Goal: Information Seeking & Learning: Learn about a topic

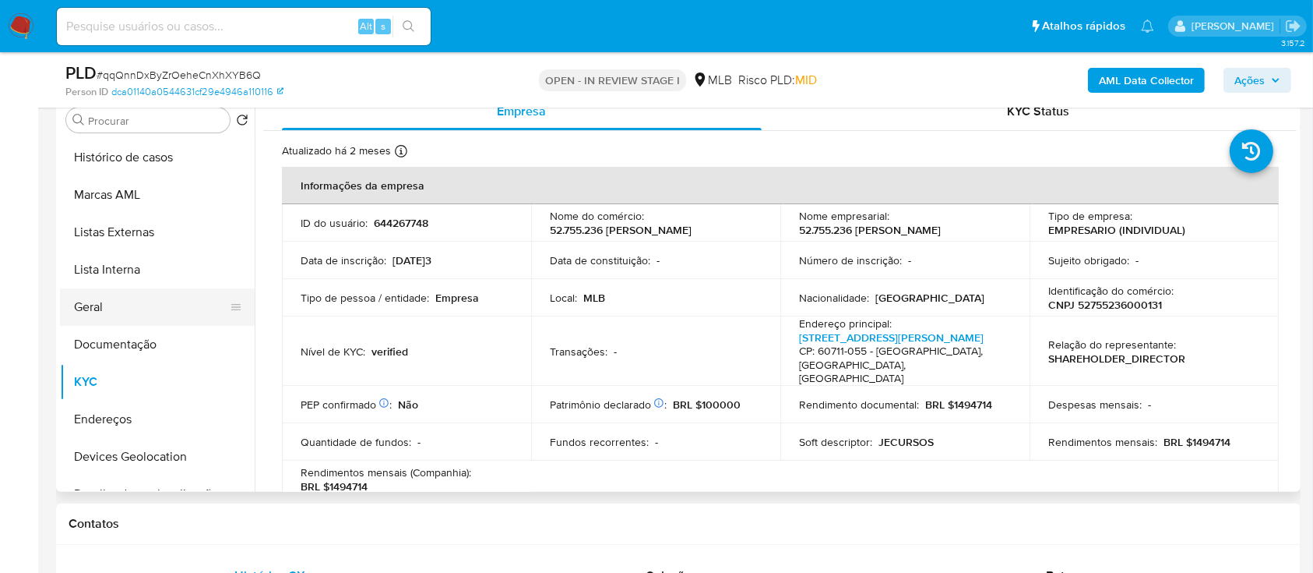
click at [105, 155] on button "Geral" at bounding box center [151, 306] width 182 height 37
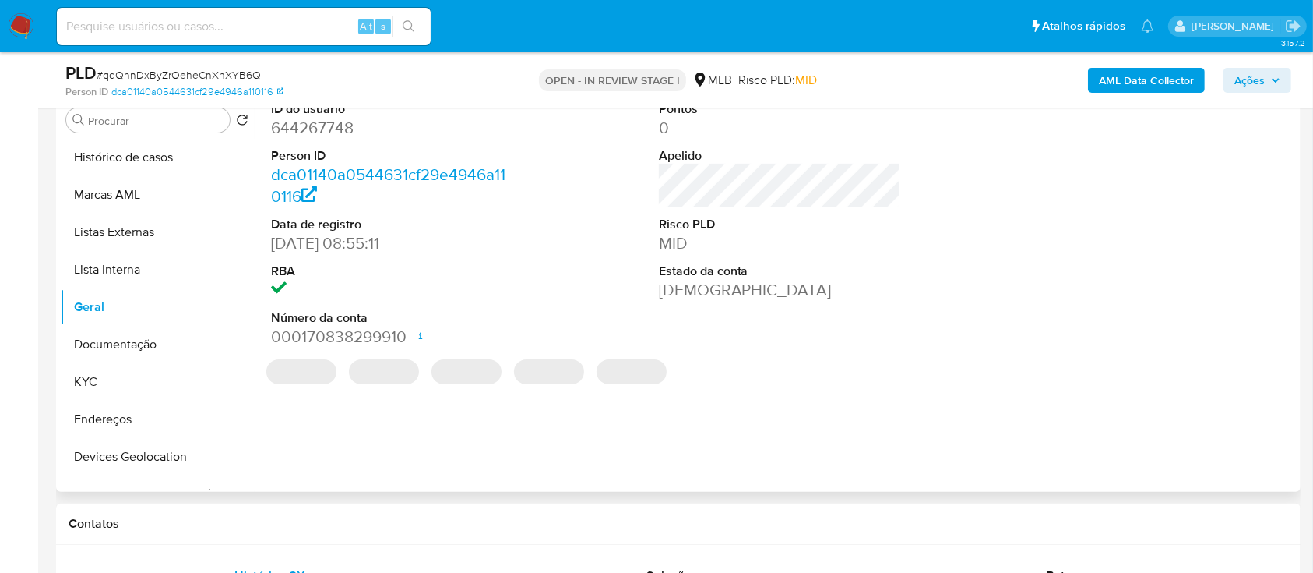
scroll to position [207, 0]
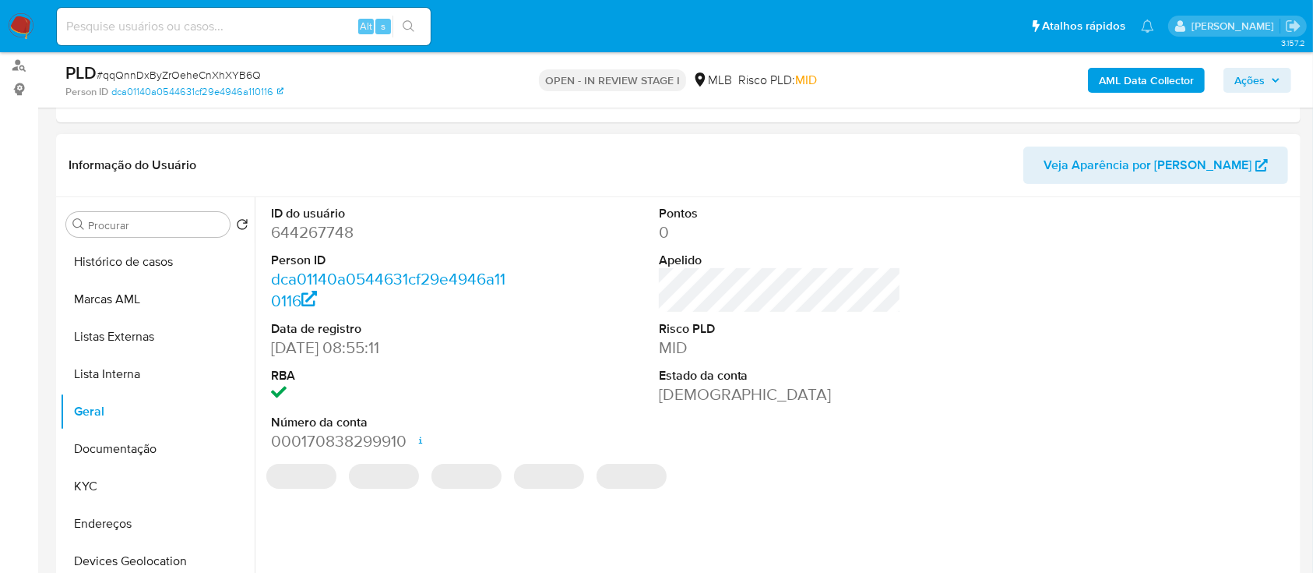
click at [330, 155] on dd "644267748" at bounding box center [392, 232] width 243 height 22
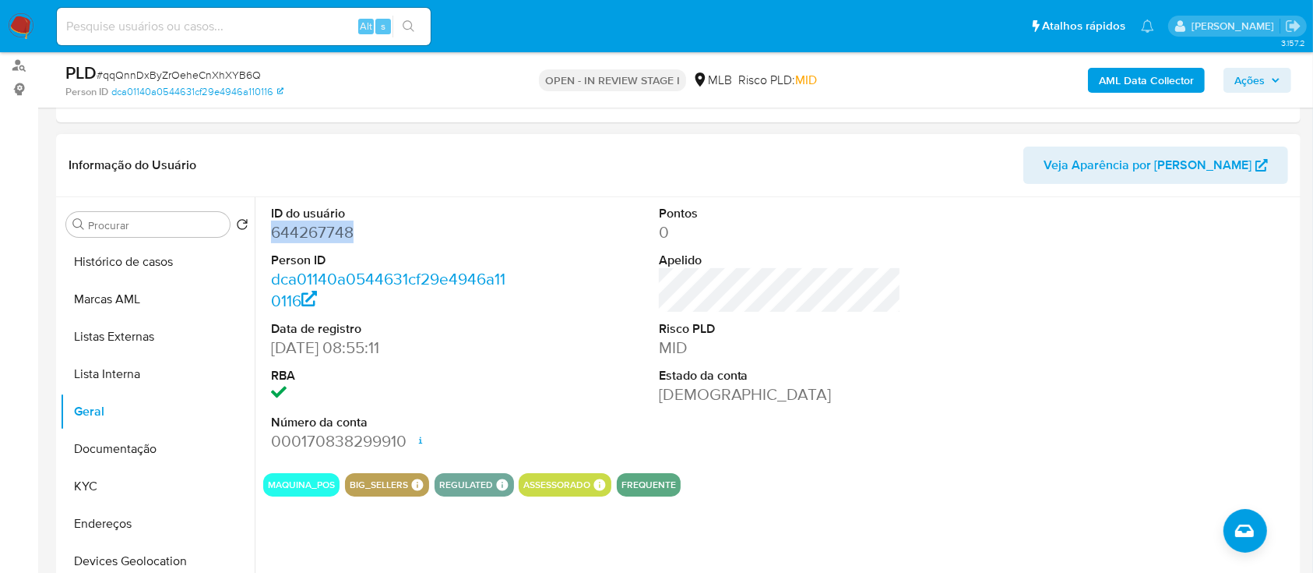
copy dd "644267748"
click at [206, 72] on span "# qqQnnDxByZrOeheCnXhXYB6Q" at bounding box center [179, 75] width 164 height 16
copy span "qqQnnDxByZrOeheCnXhXYB6Q"
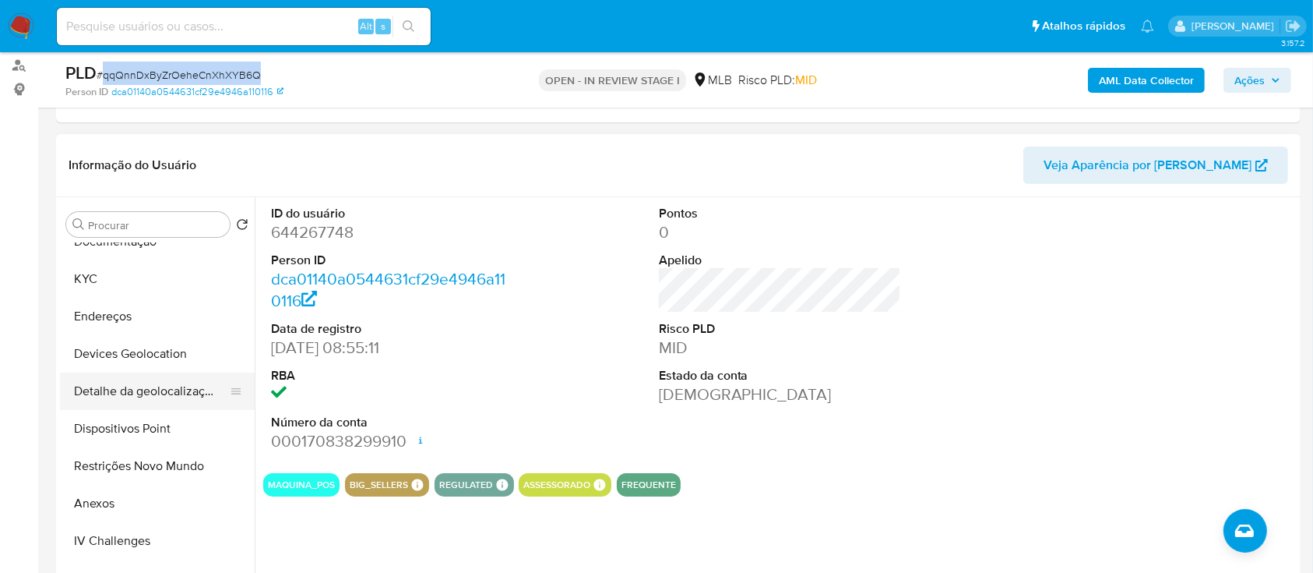
click at [111, 155] on button "Anexos" at bounding box center [157, 503] width 195 height 37
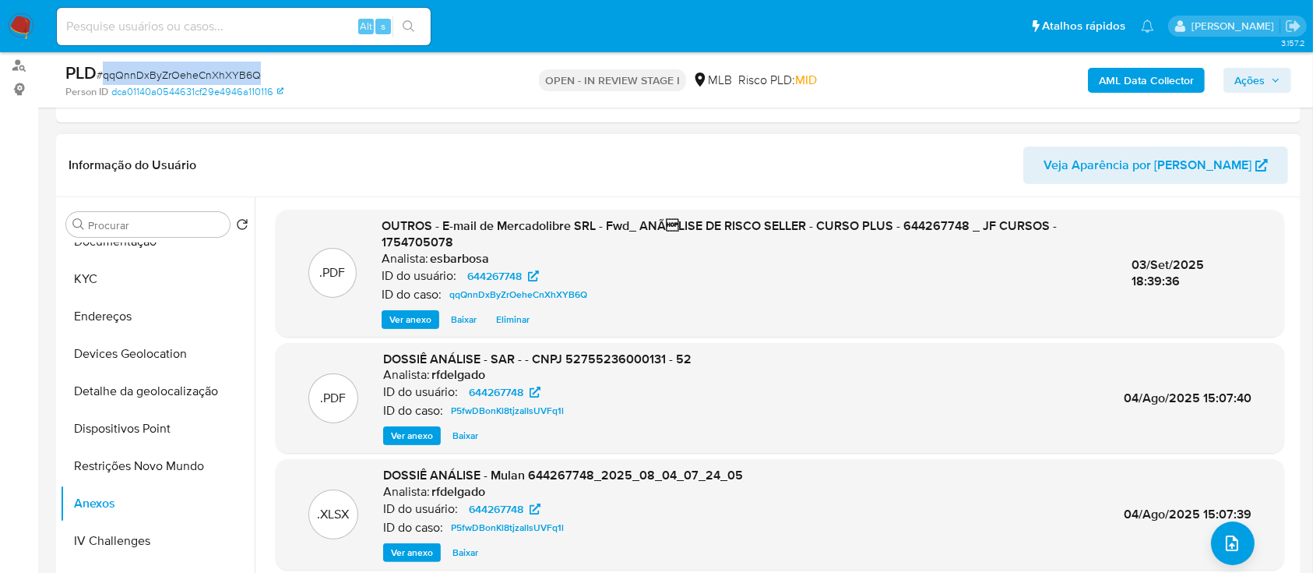
click at [477, 155] on button "Baixar" at bounding box center [463, 319] width 41 height 19
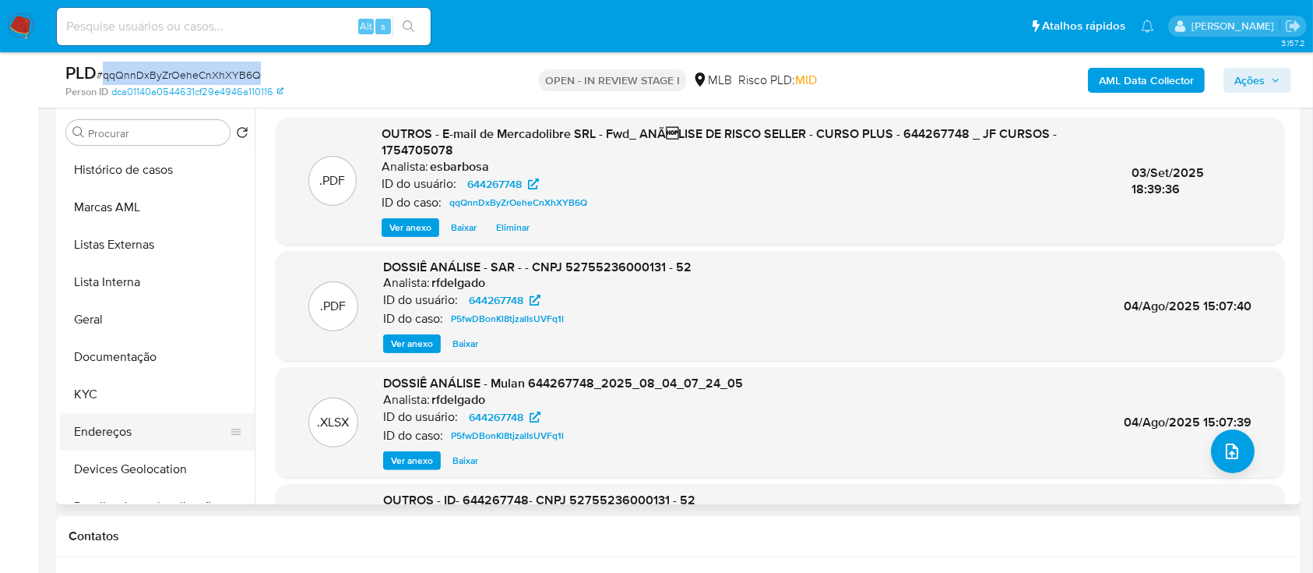
scroll to position [312, 0]
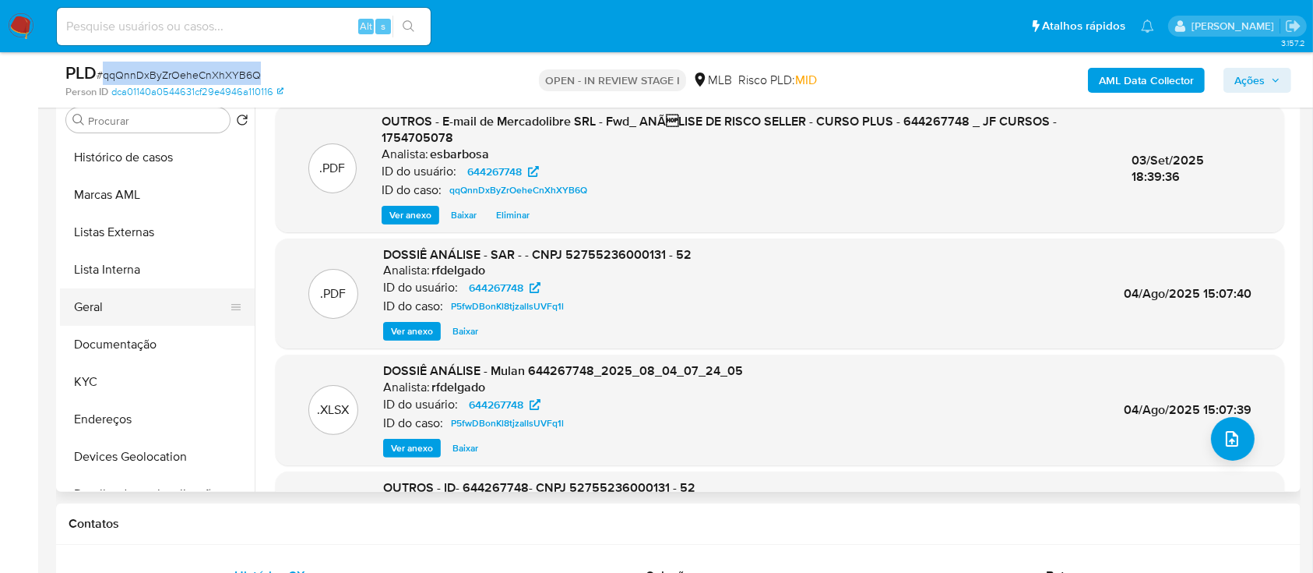
click at [119, 155] on button "Geral" at bounding box center [151, 306] width 182 height 37
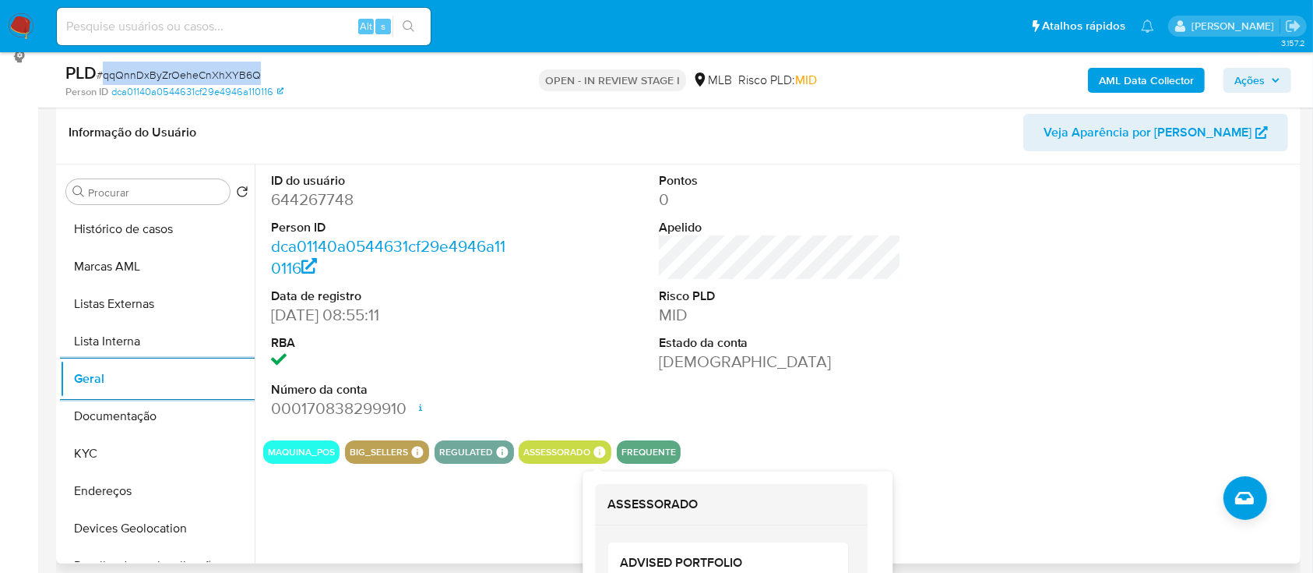
scroll to position [207, 0]
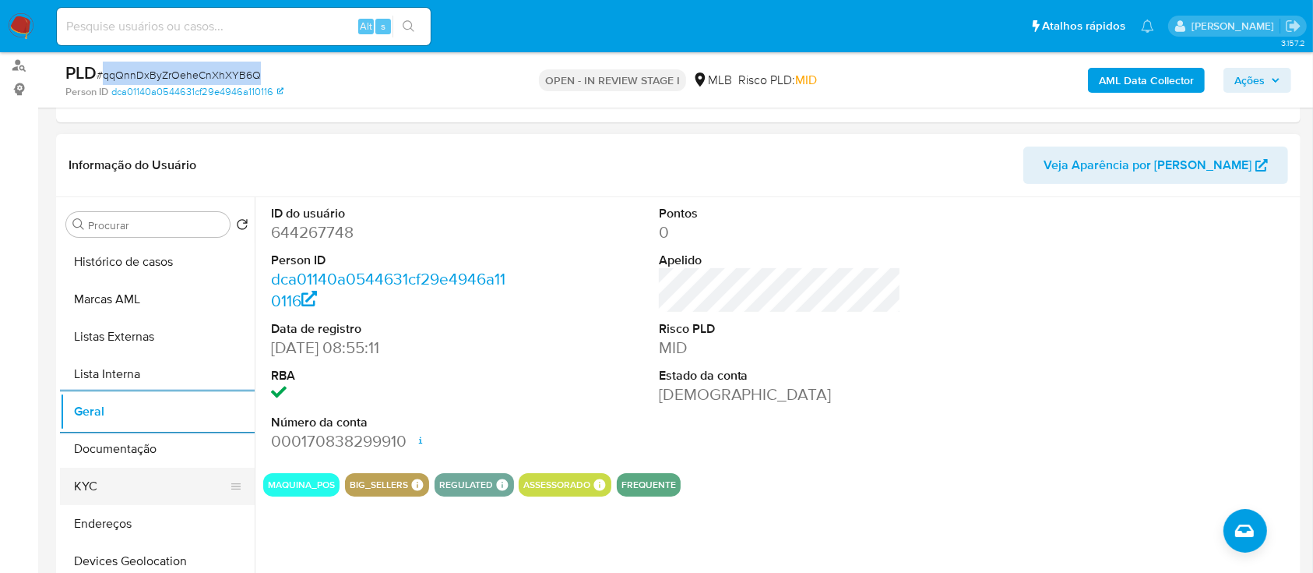
click at [83, 155] on button "KYC" at bounding box center [151, 485] width 182 height 37
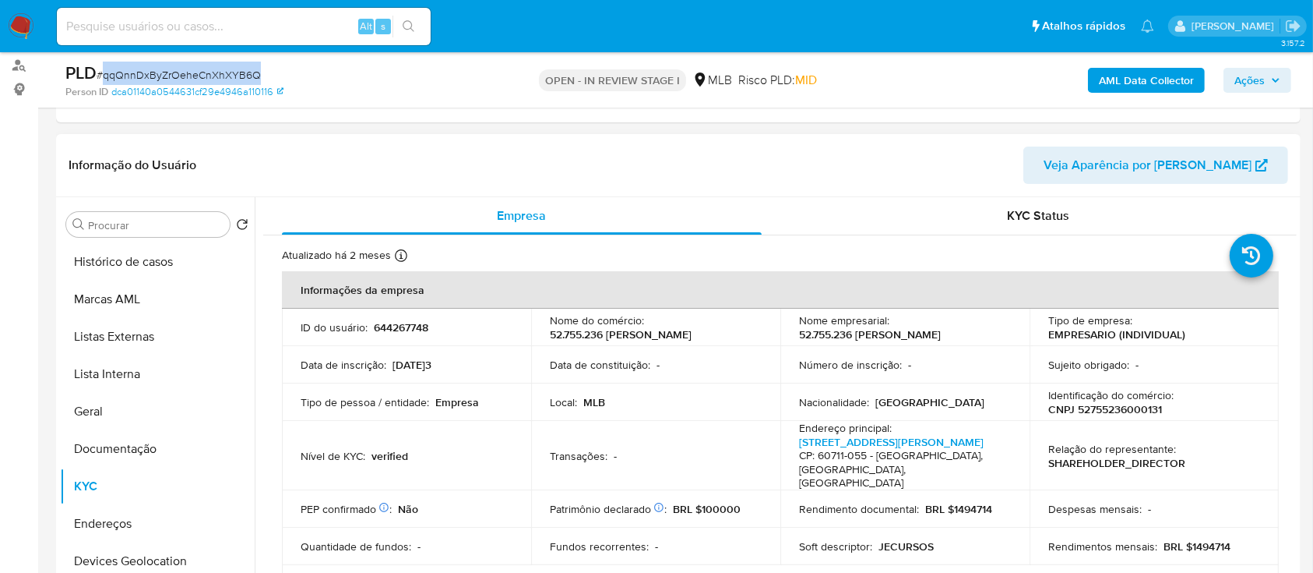
scroll to position [312, 0]
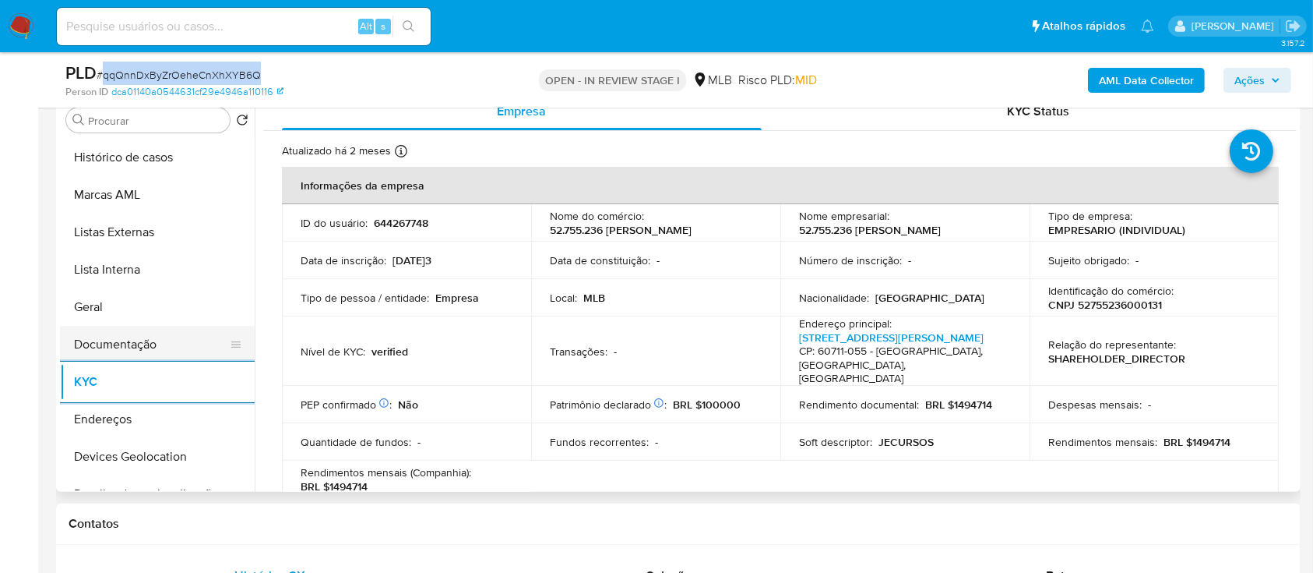
click at [149, 155] on button "Documentação" at bounding box center [151, 344] width 182 height 37
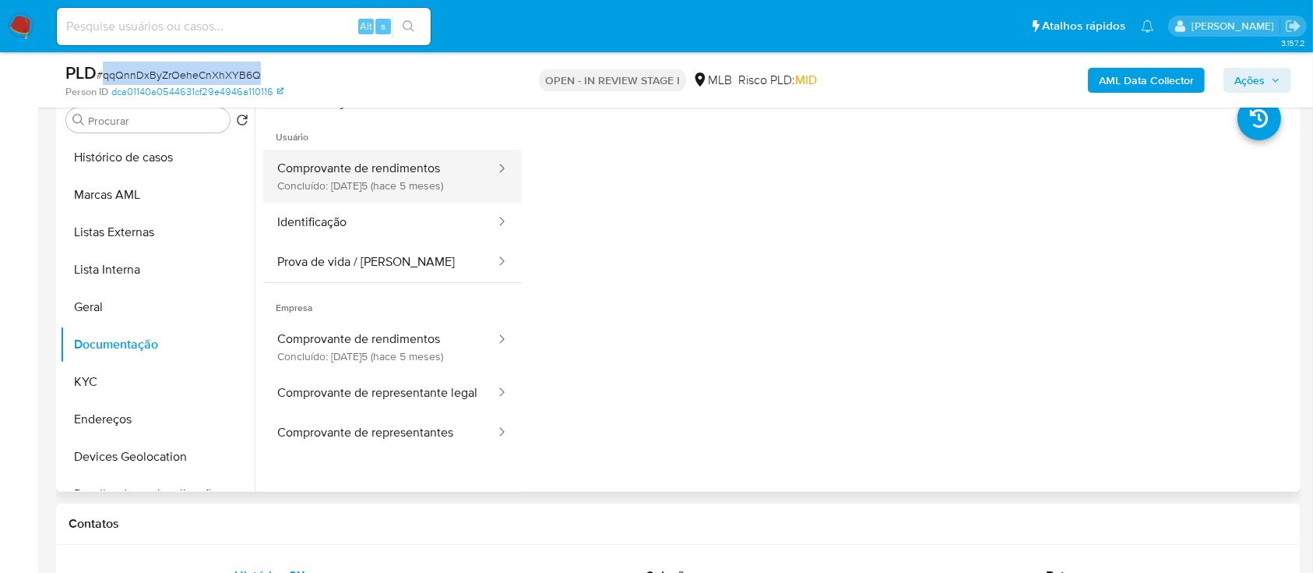
click at [402, 155] on button "Comprovante de rendimentos Concluído: 18/04/2025 (hace 5 meses)" at bounding box center [380, 176] width 234 height 53
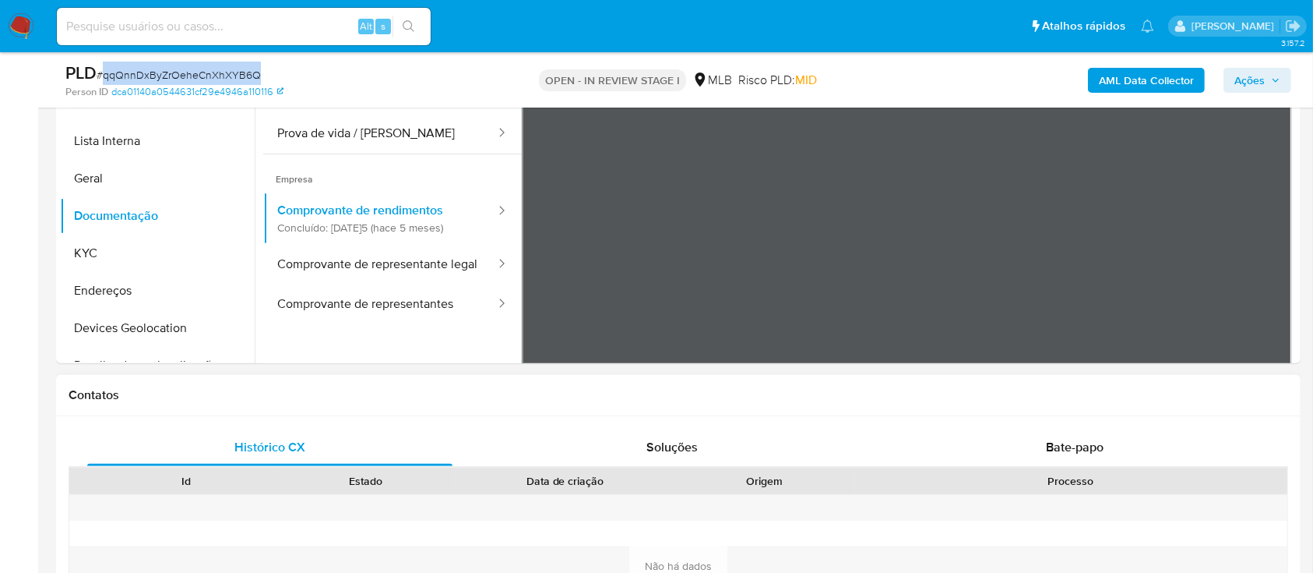
scroll to position [623, 0]
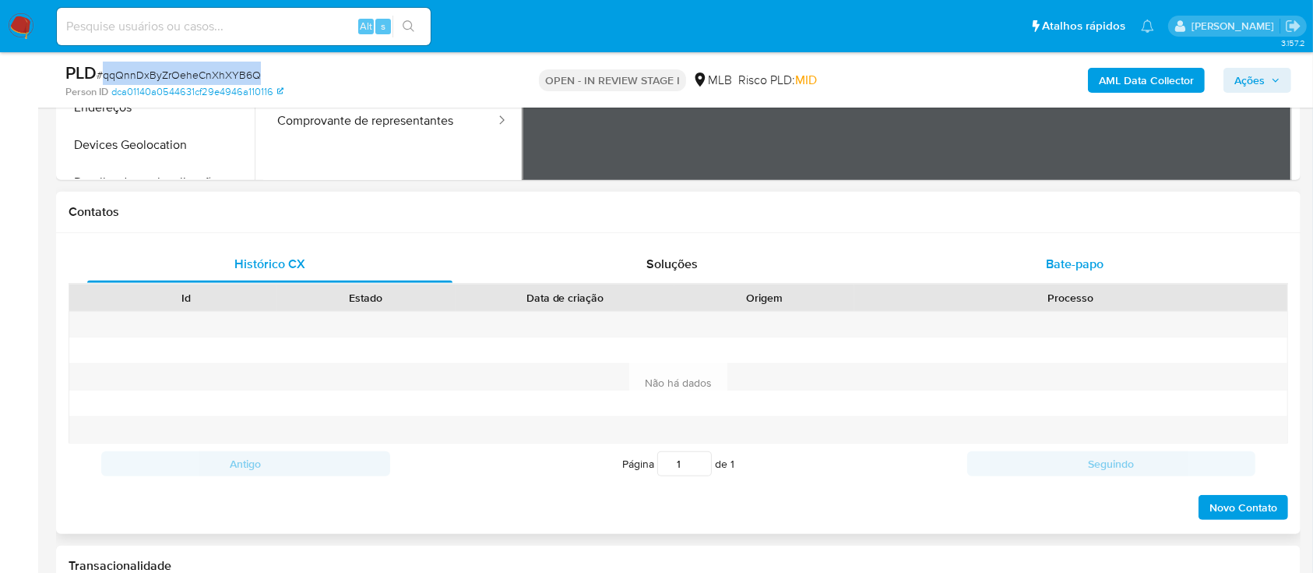
click at [1056, 155] on span "Bate-papo" at bounding box center [1075, 264] width 58 height 18
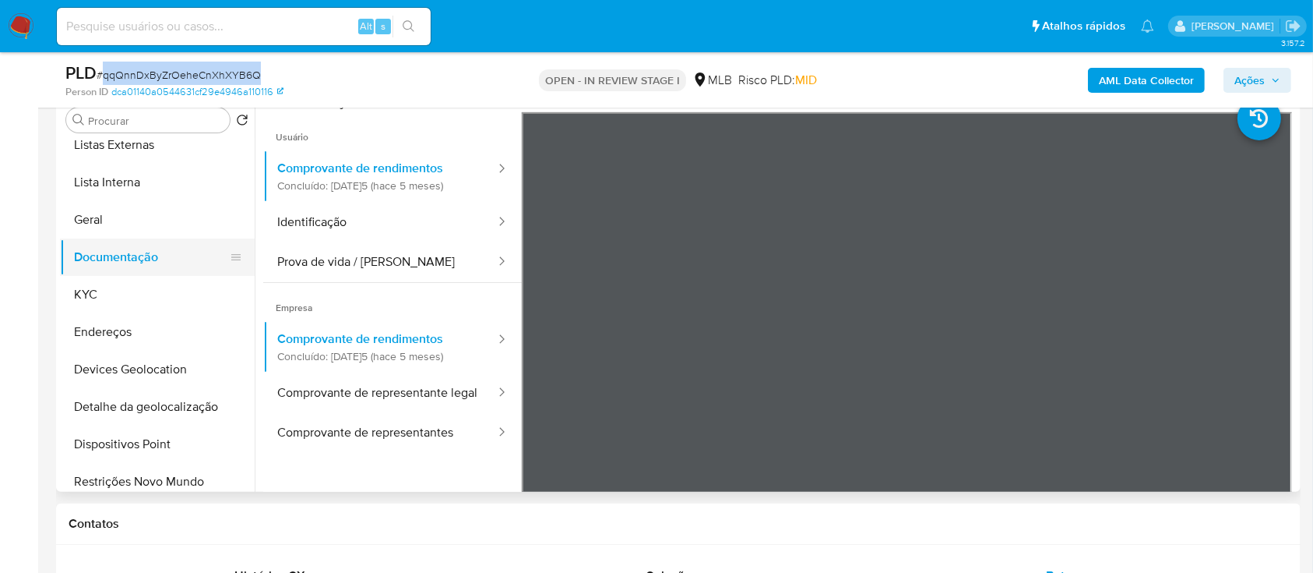
scroll to position [207, 0]
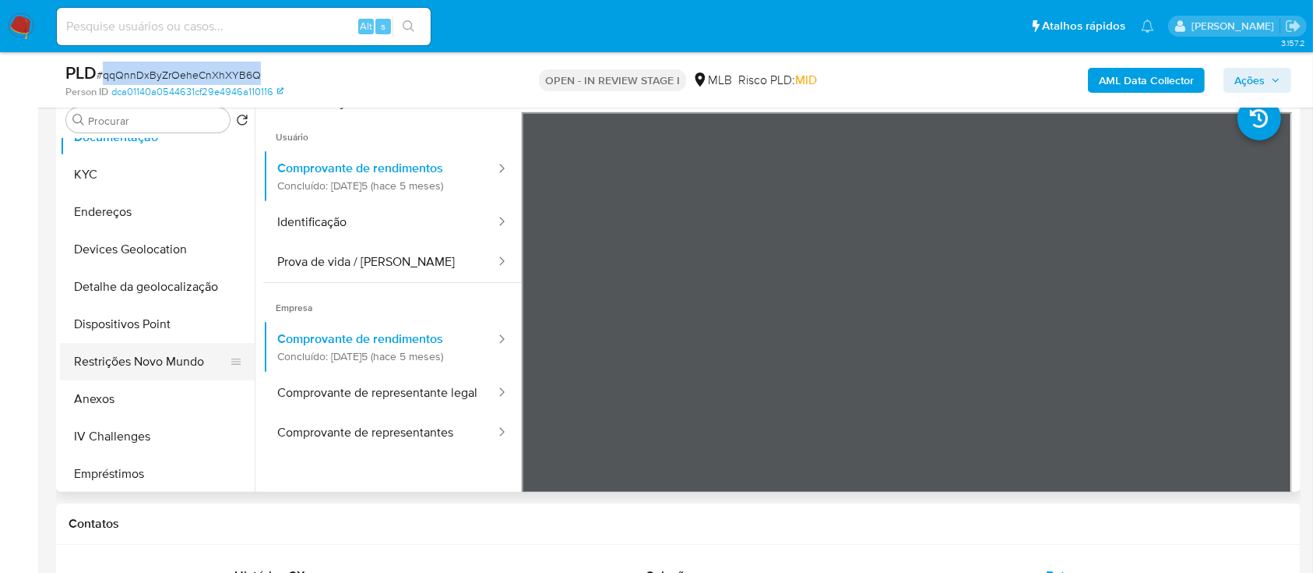
click at [134, 155] on button "Restrições Novo Mundo" at bounding box center [151, 361] width 182 height 37
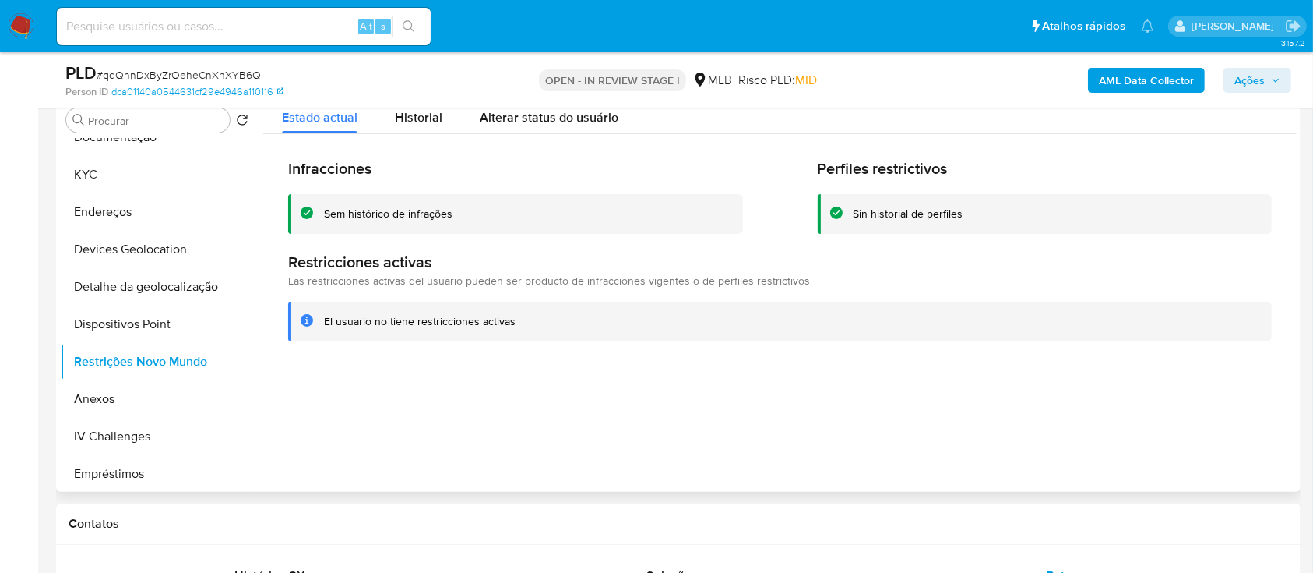
click at [411, 155] on div "Sem histórico de infrações" at bounding box center [388, 213] width 129 height 15
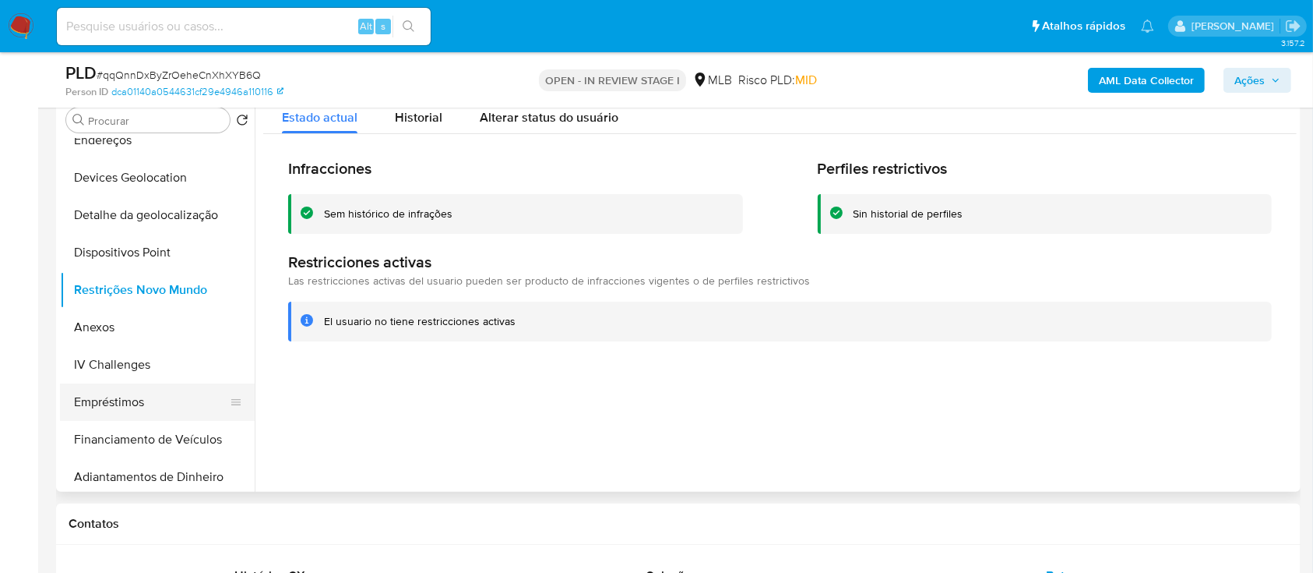
scroll to position [312, 0]
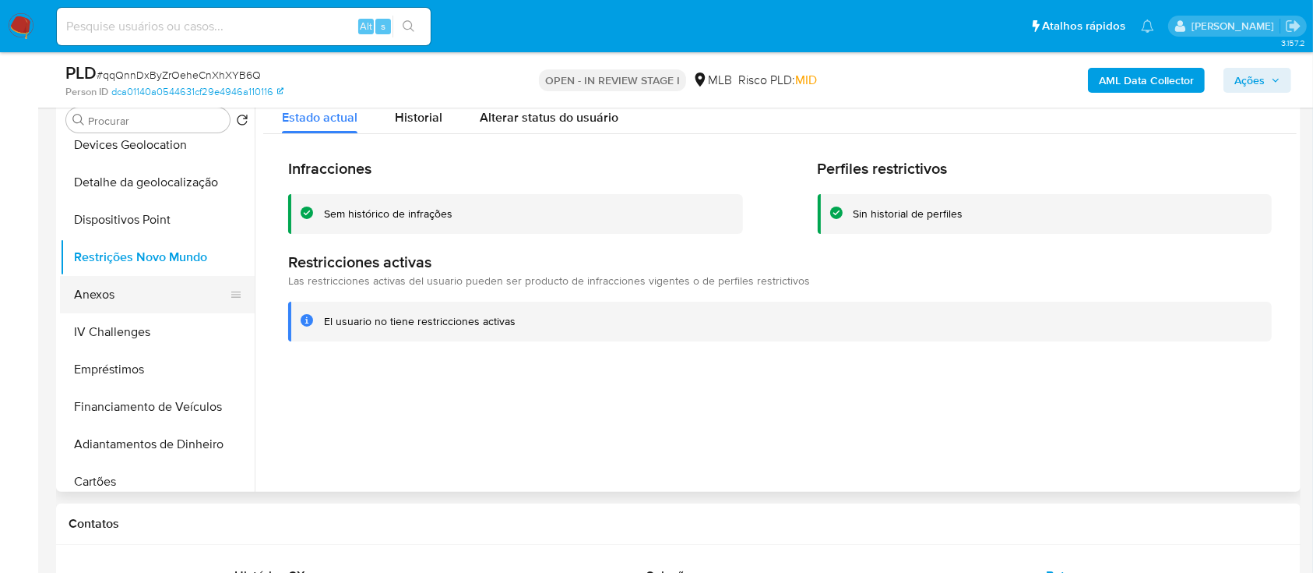
click at [112, 155] on button "Anexos" at bounding box center [151, 294] width 182 height 37
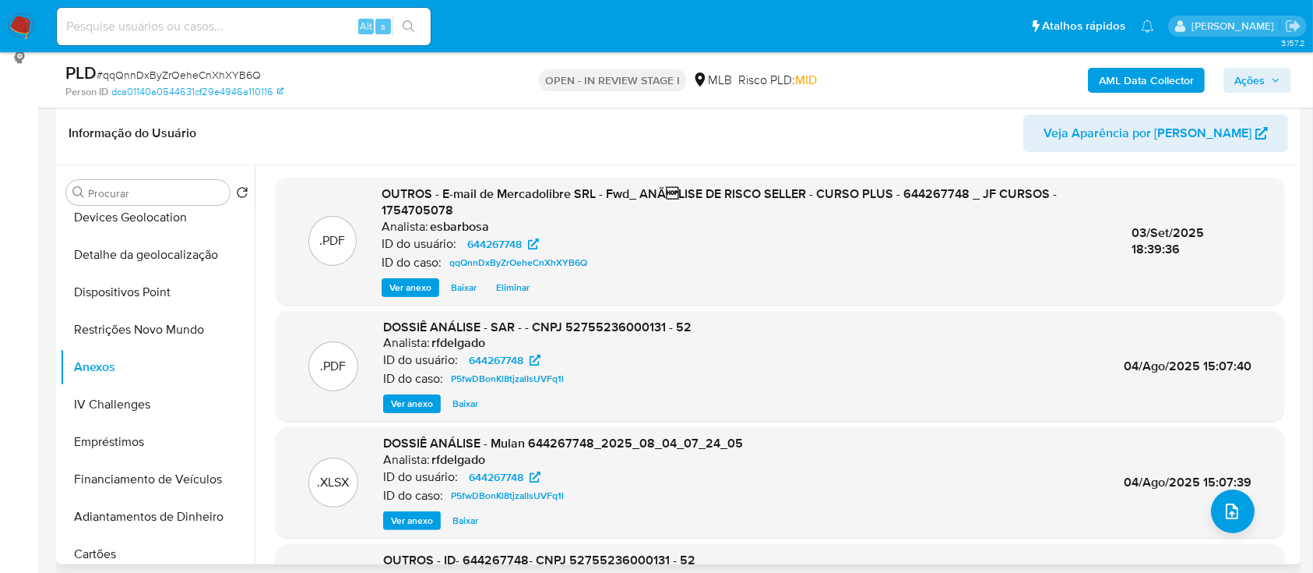
scroll to position [207, 0]
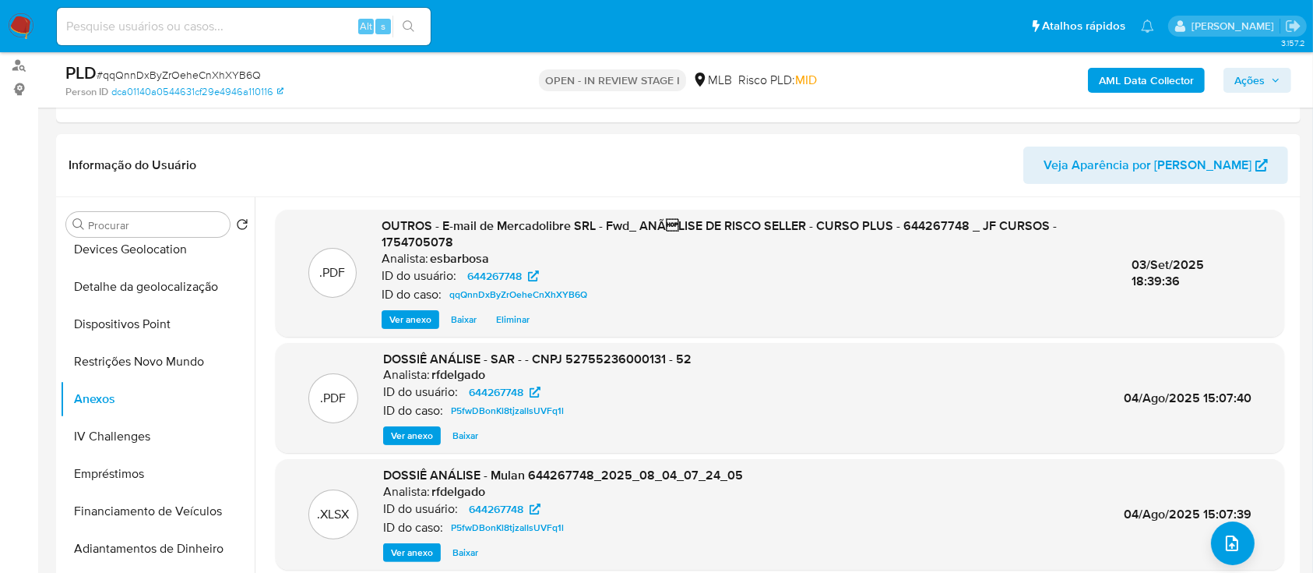
click at [1151, 78] on b "AML Data Collector" at bounding box center [1146, 80] width 95 height 25
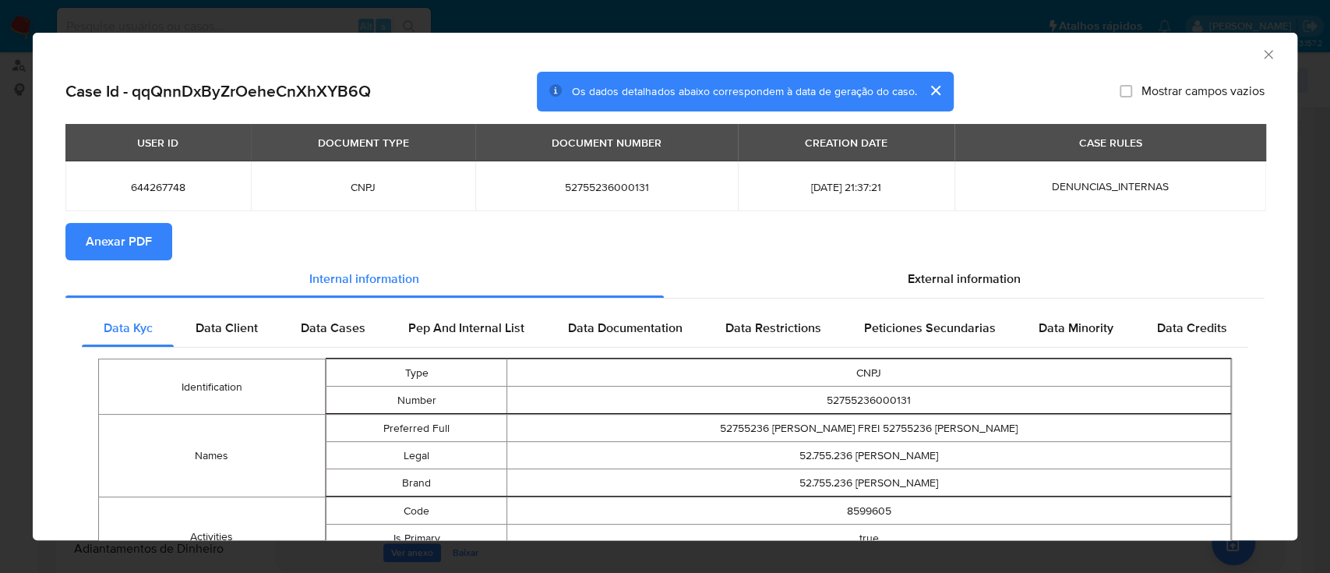
click at [136, 155] on span "Anexar PDF" at bounding box center [119, 241] width 66 height 34
click at [1261, 54] on icon "Fechar a janela" at bounding box center [1269, 55] width 16 height 16
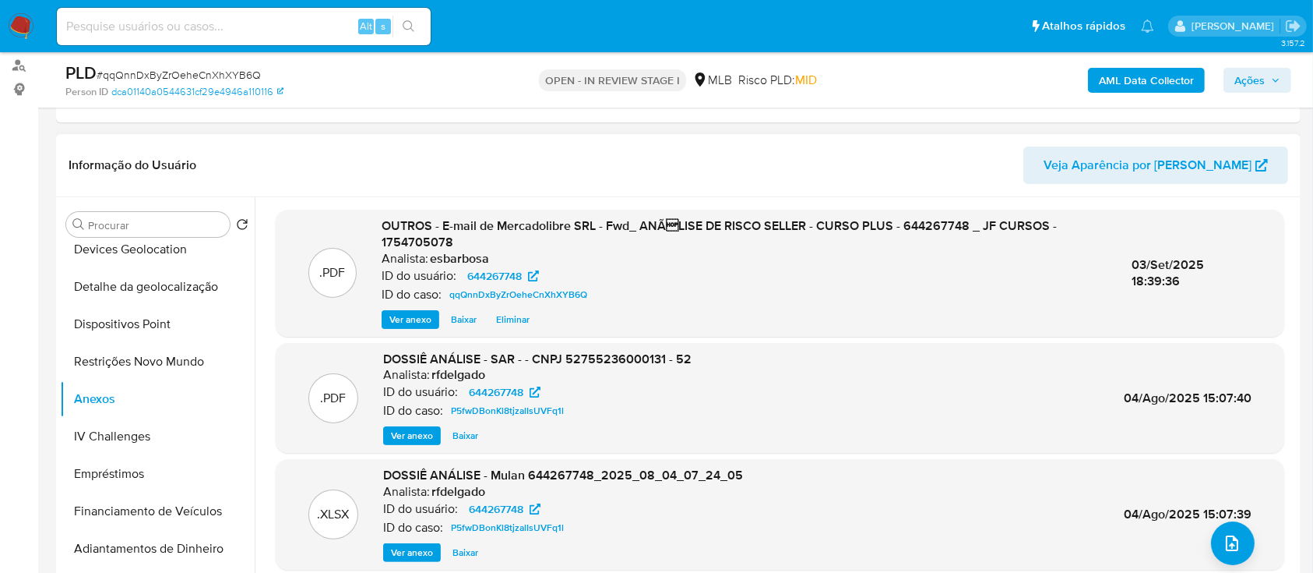
click at [418, 155] on span "Ver anexo" at bounding box center [412, 436] width 42 height 16
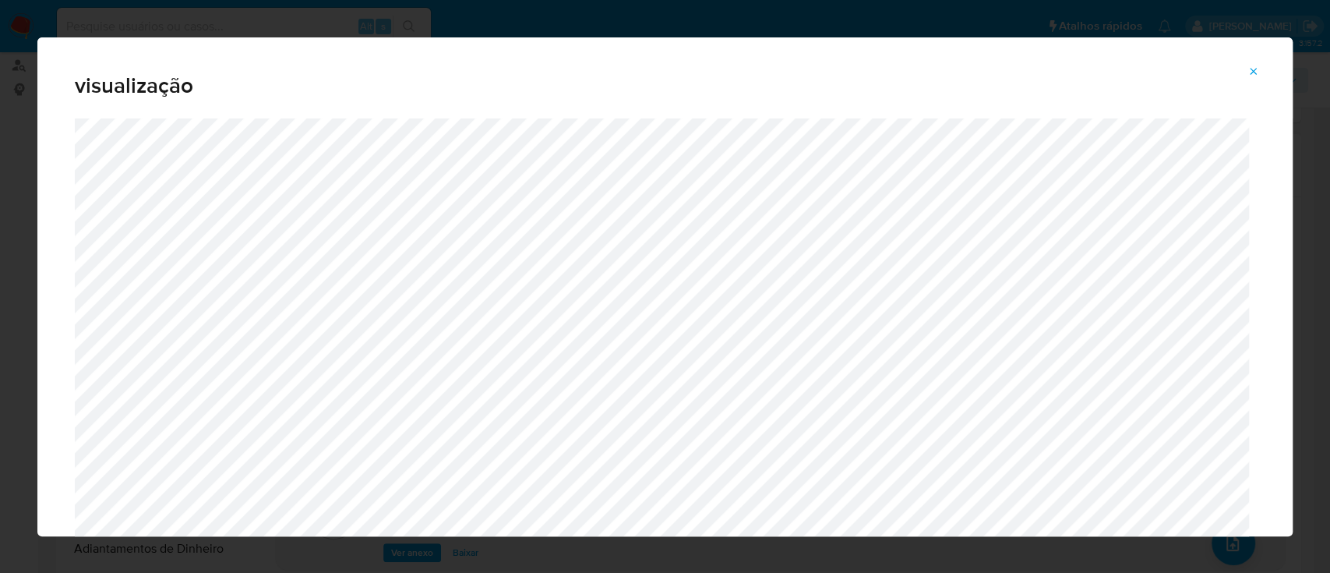
click at [1255, 70] on icon "Attachment preview" at bounding box center [1253, 71] width 12 height 12
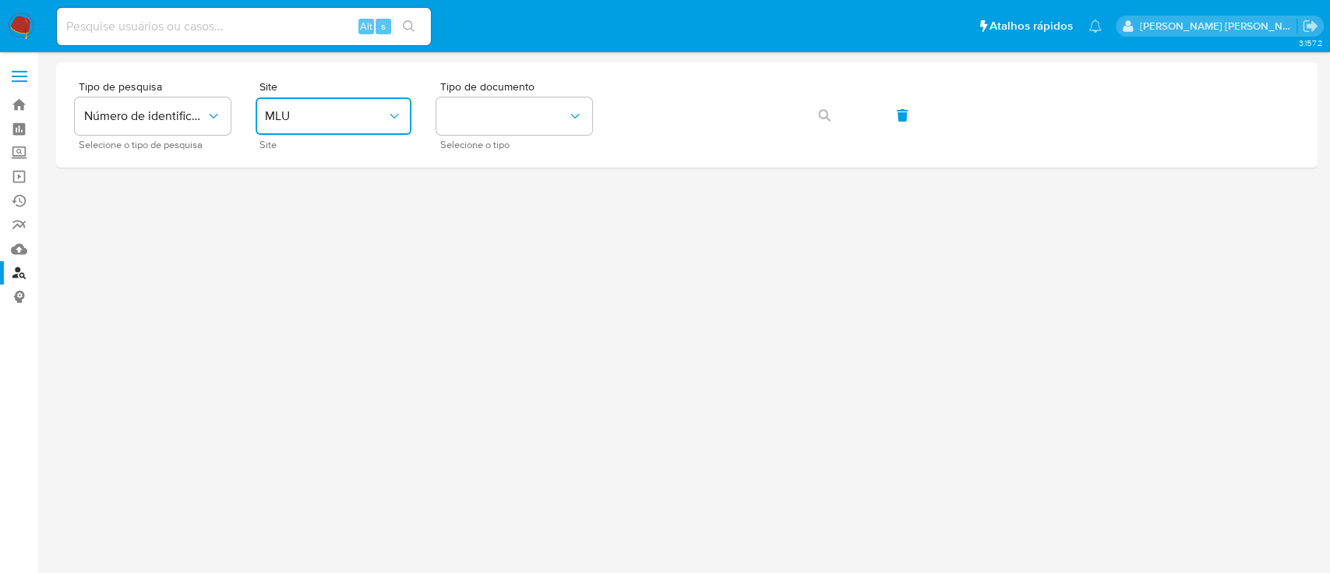
click at [384, 126] on button "MLU" at bounding box center [334, 115] width 156 height 37
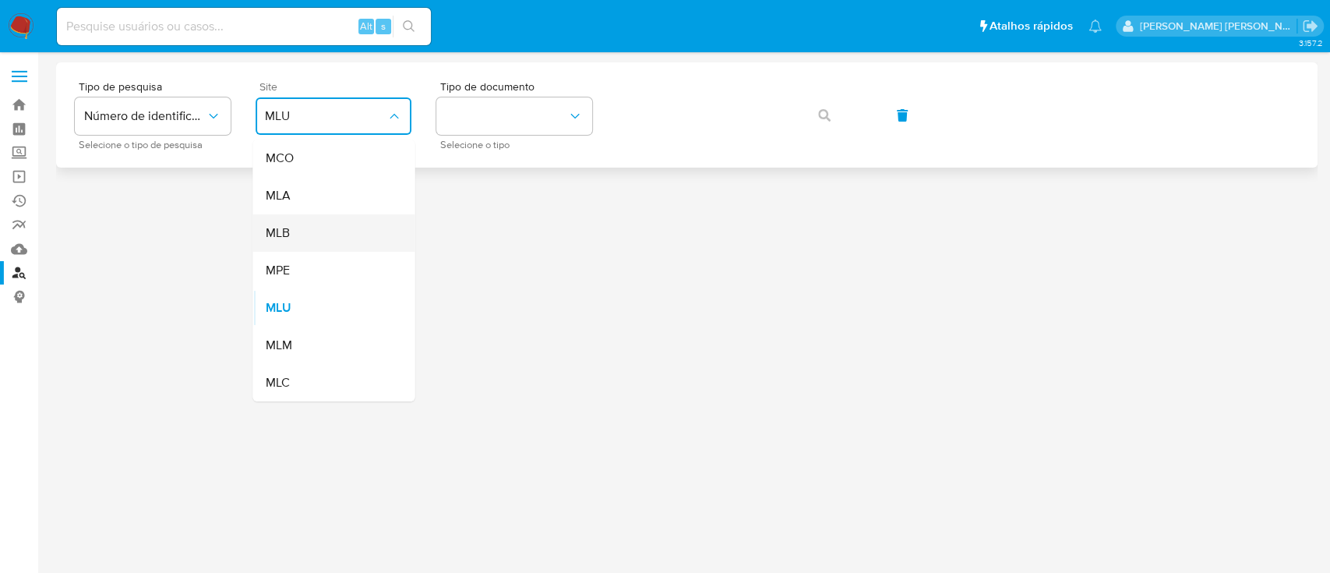
click at [346, 227] on div "MLB" at bounding box center [329, 232] width 128 height 37
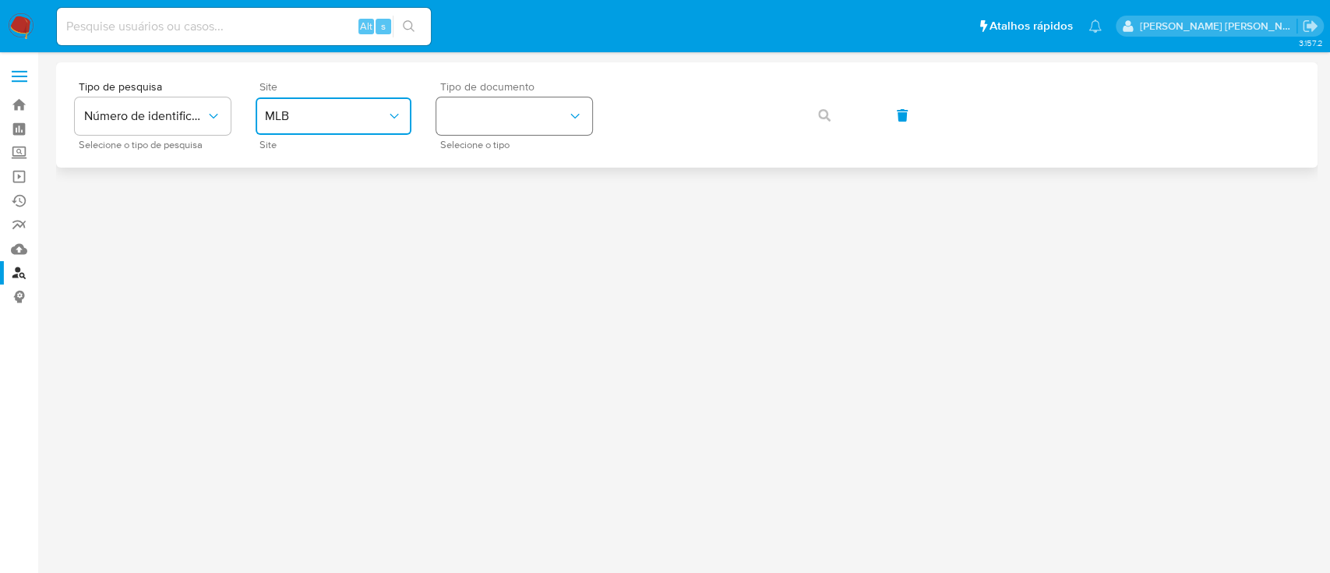
click at [526, 120] on button "identificationType" at bounding box center [514, 115] width 156 height 37
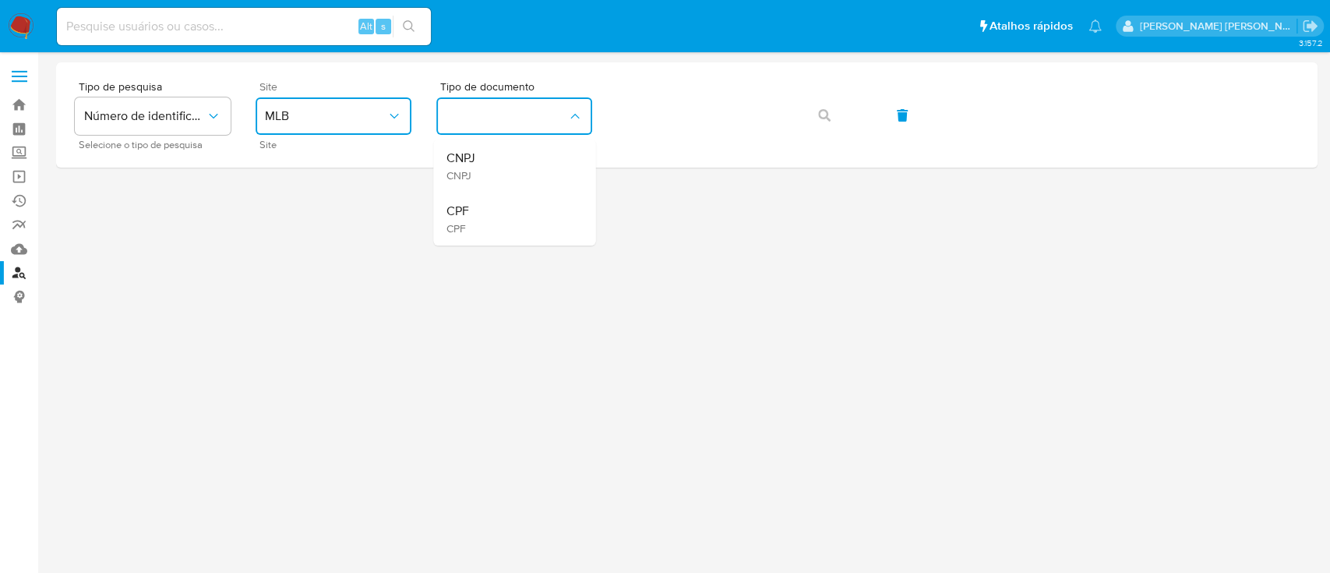
click at [511, 203] on div "CPF CPF" at bounding box center [510, 218] width 128 height 53
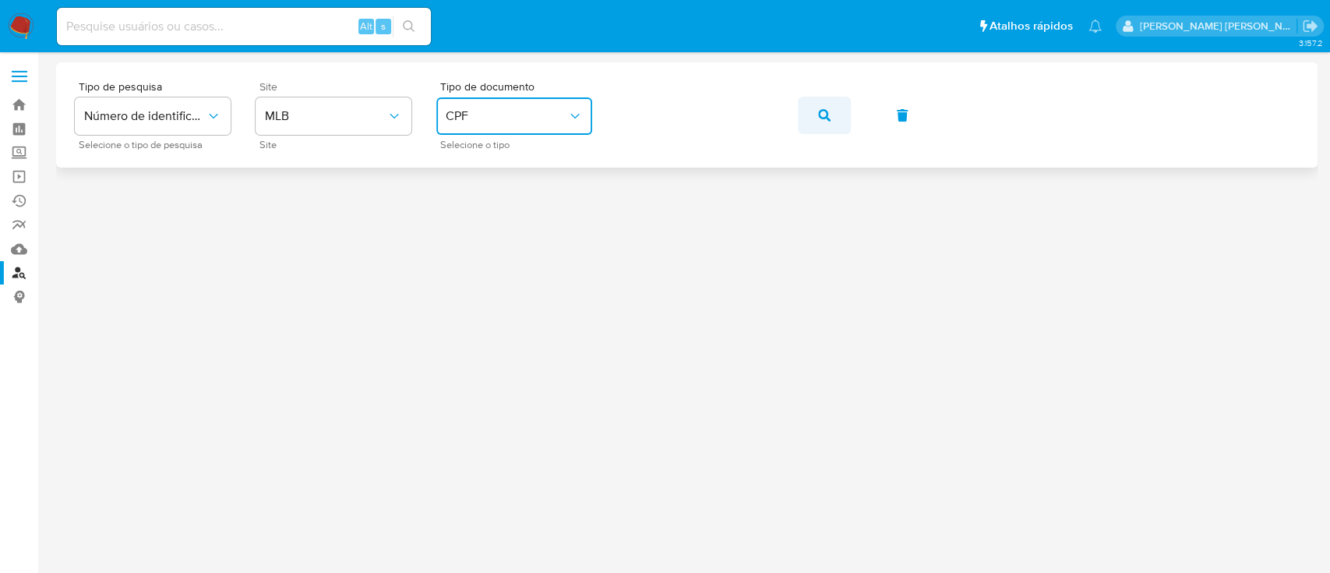
click at [820, 111] on icon "button" at bounding box center [824, 115] width 12 height 12
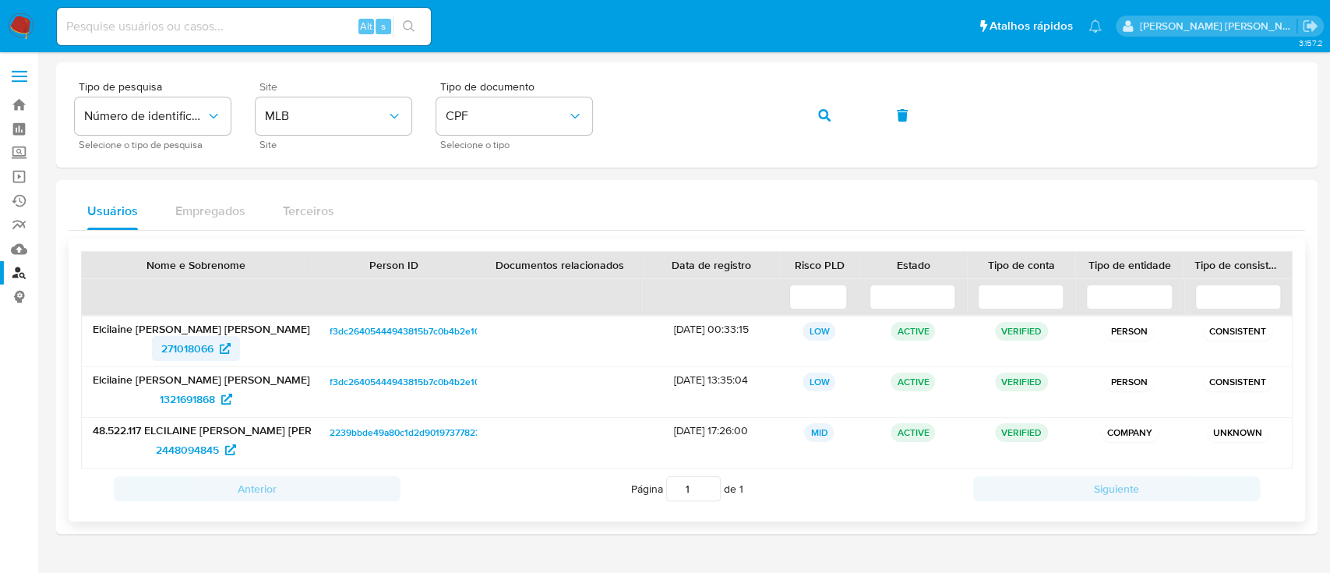
click at [187, 350] on span "271018066" at bounding box center [187, 348] width 52 height 25
click at [185, 395] on span "1321691868" at bounding box center [187, 398] width 55 height 25
click at [190, 450] on span "2448094845" at bounding box center [187, 449] width 63 height 25
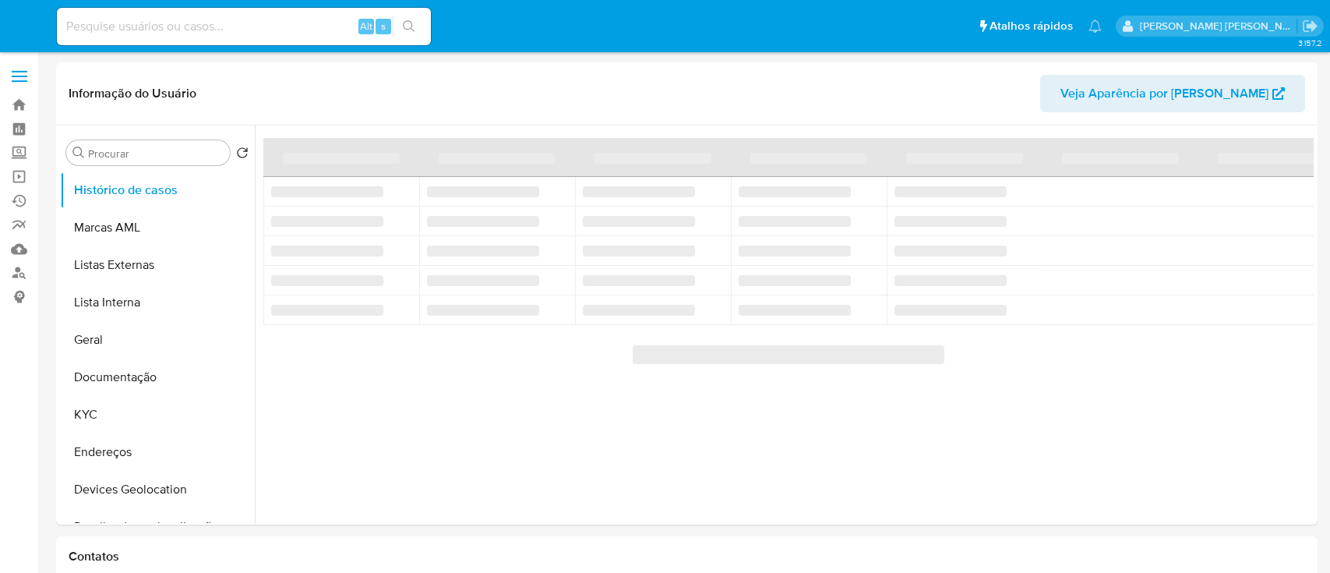
select select "10"
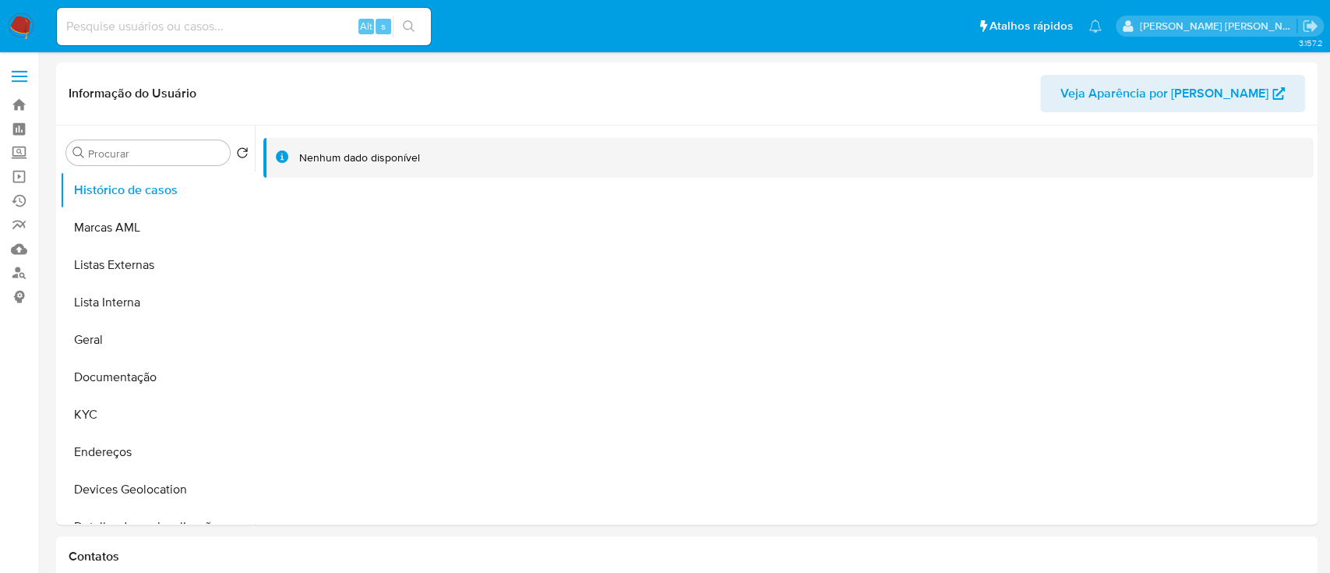
select select "10"
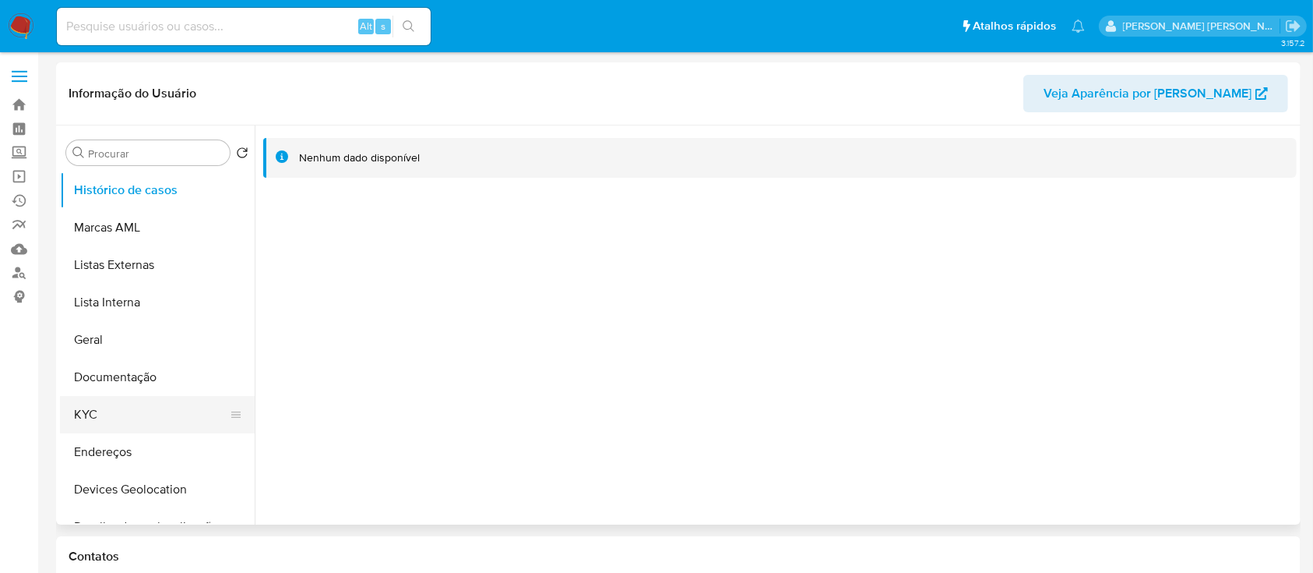
click at [129, 408] on button "KYC" at bounding box center [151, 414] width 182 height 37
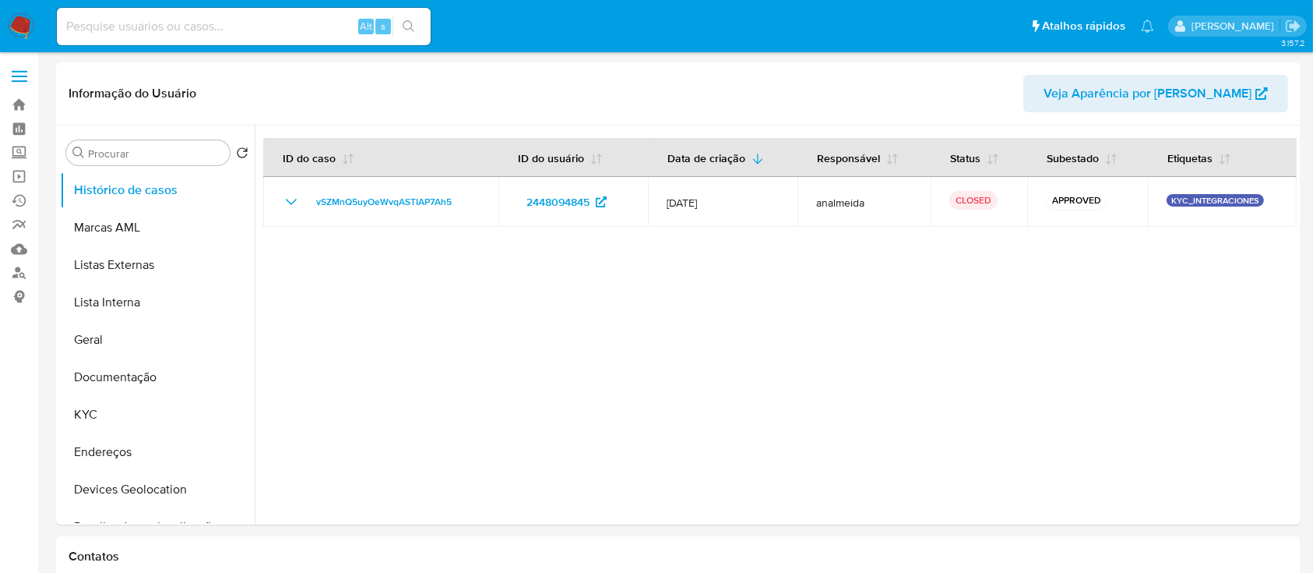
select select "10"
click at [103, 412] on button "KYC" at bounding box center [151, 414] width 182 height 37
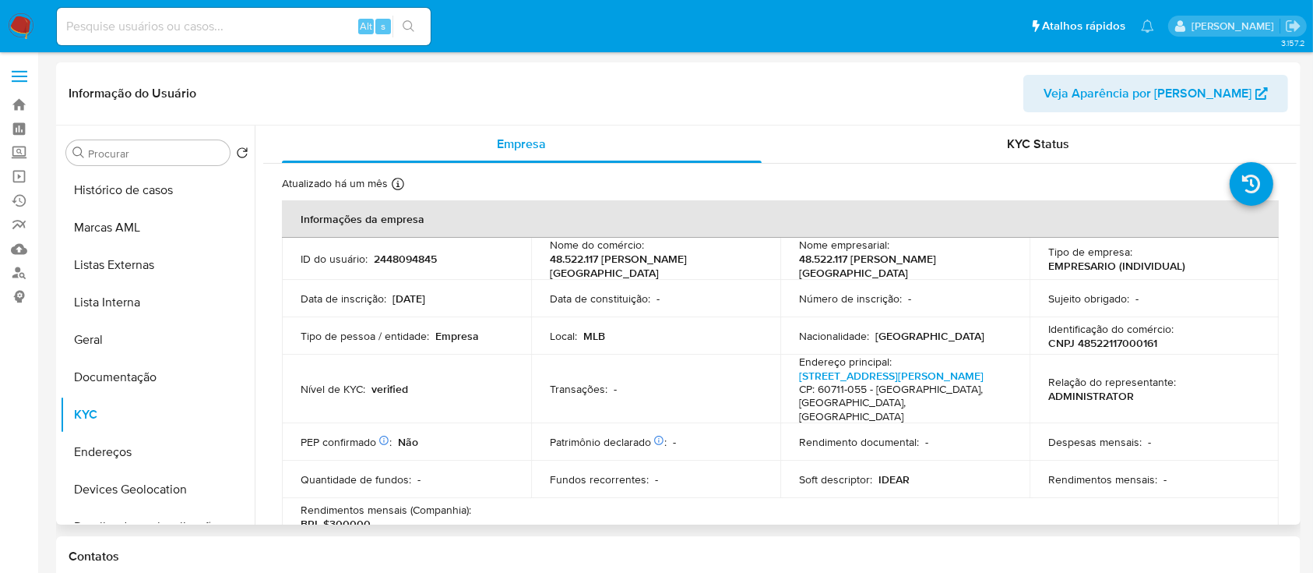
click at [1121, 342] on p "CNPJ 48522117000161" at bounding box center [1103, 343] width 109 height 14
copy p "48522117000161"
click at [809, 99] on header "Informação do Usuário Veja Aparência por Pessoa" at bounding box center [679, 93] width 1220 height 37
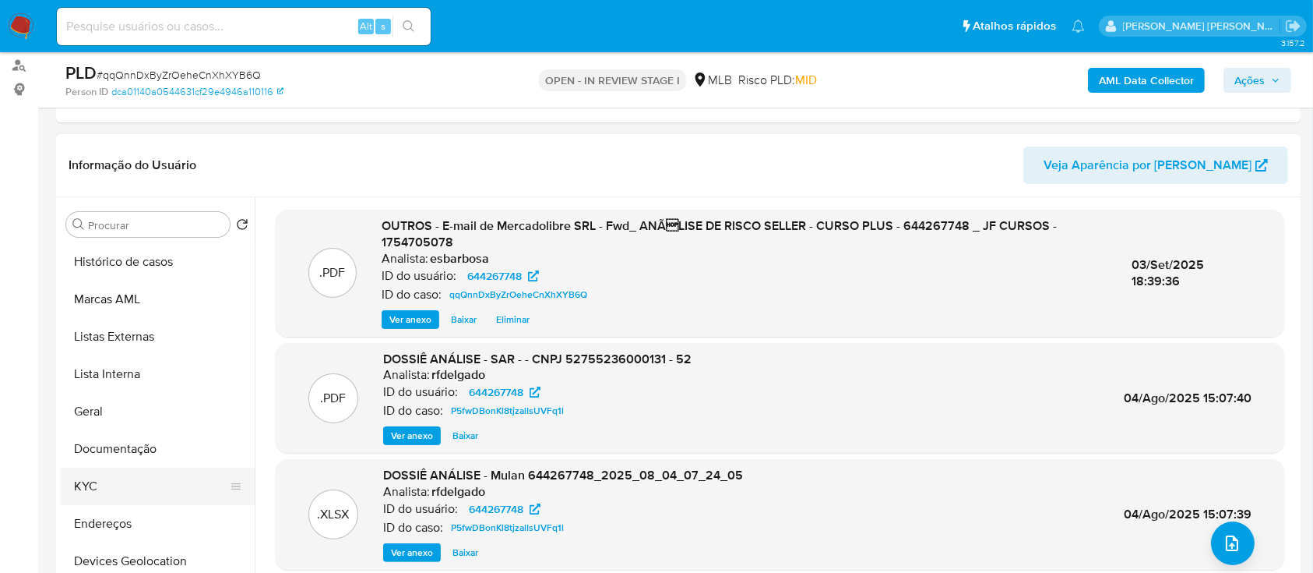
click at [100, 474] on button "KYC" at bounding box center [151, 485] width 182 height 37
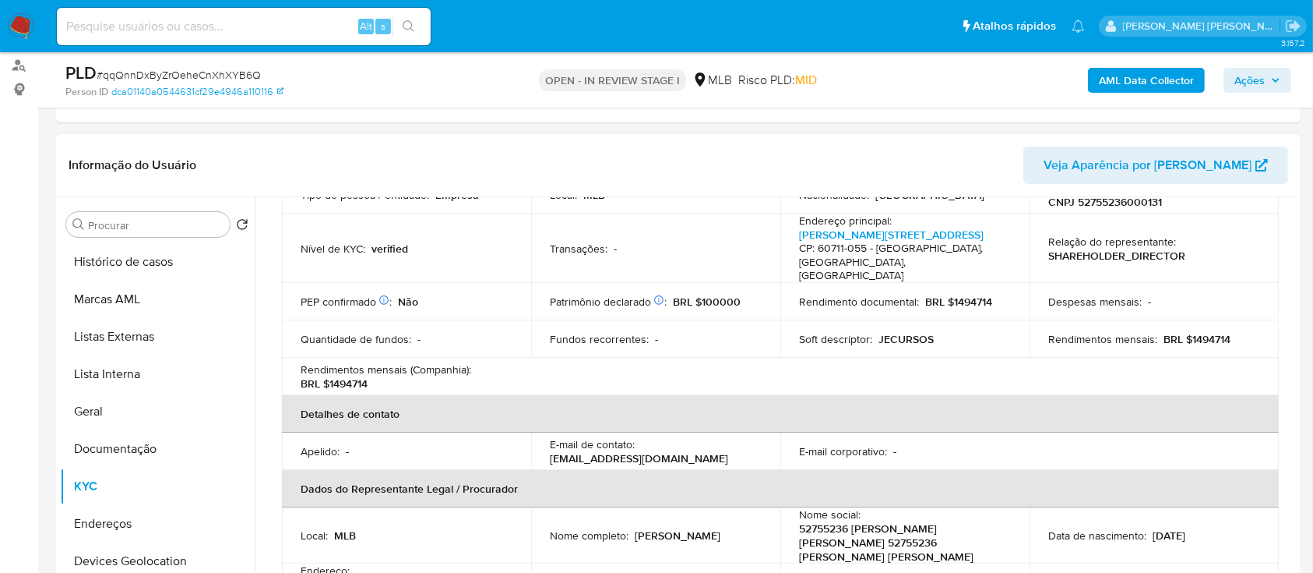
scroll to position [312, 0]
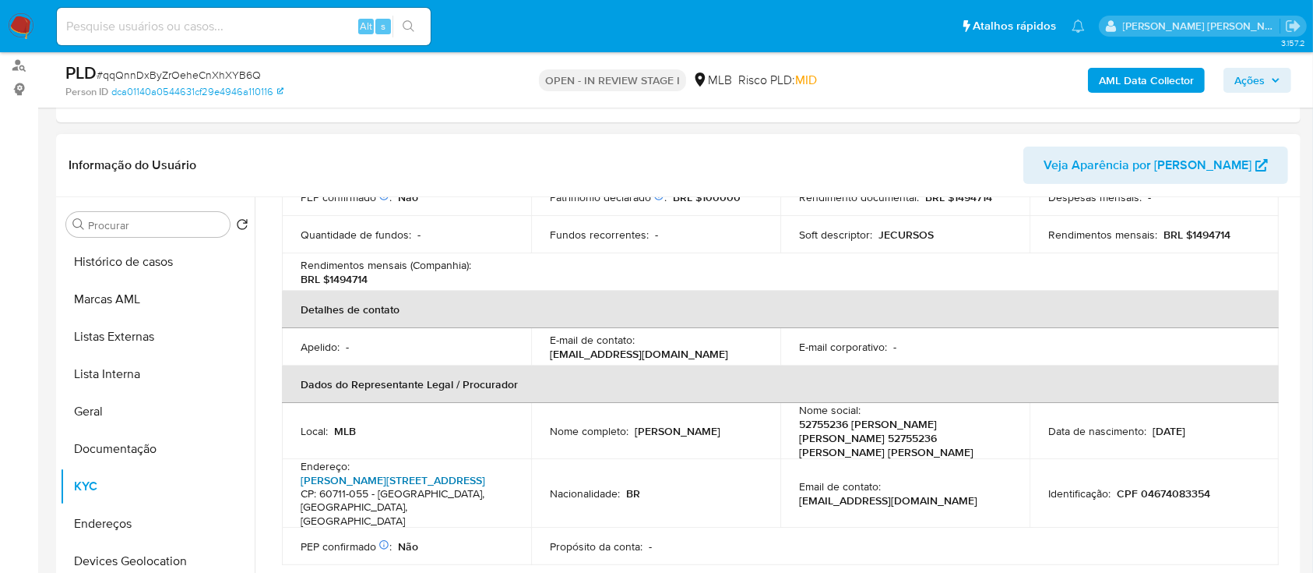
click at [399, 472] on link "[PERSON_NAME][STREET_ADDRESS]" at bounding box center [393, 480] width 185 height 16
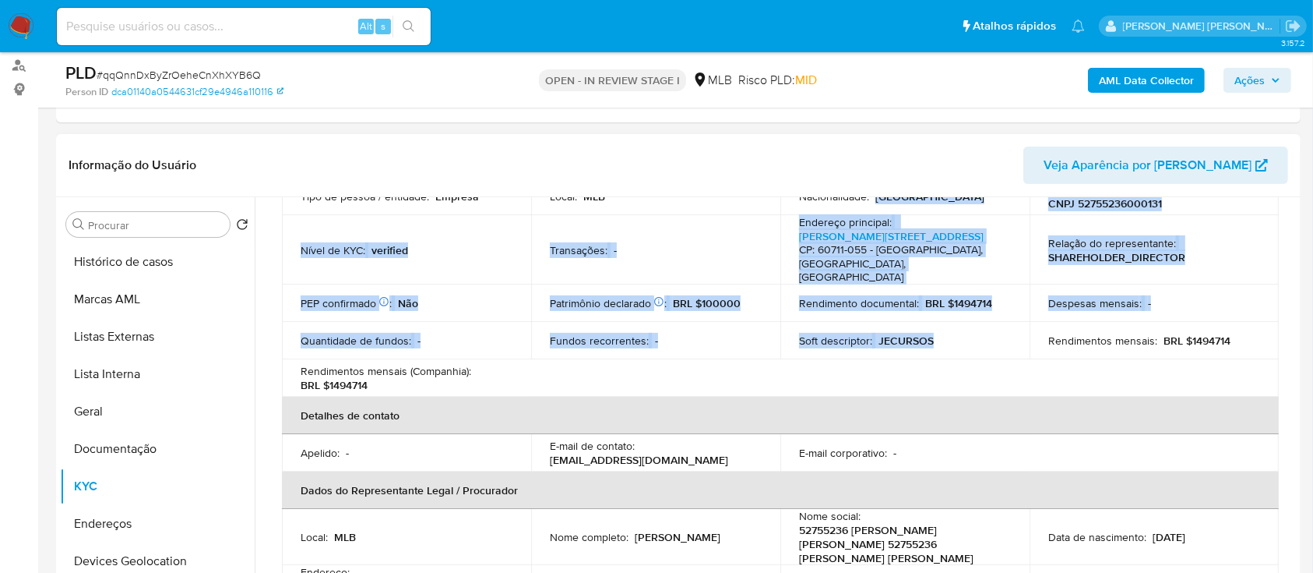
scroll to position [157, 0]
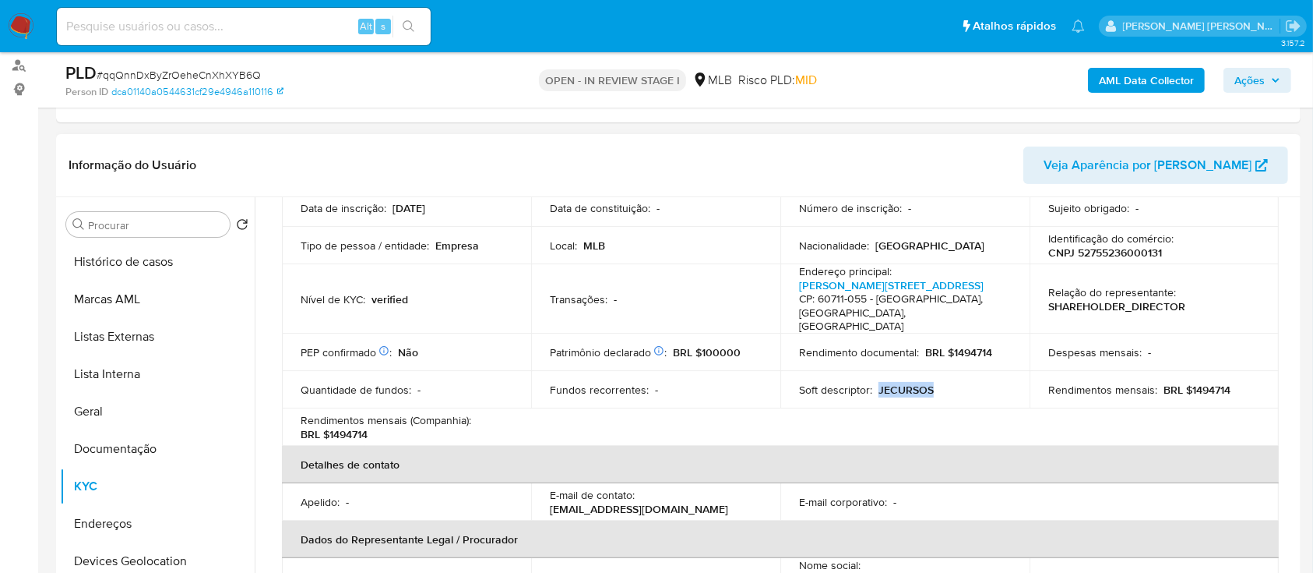
drag, startPoint x: 943, startPoint y: 206, endPoint x: 876, endPoint y: 365, distance: 173.2
click at [876, 383] on div "Soft descriptor : JECURSOS" at bounding box center [905, 390] width 212 height 14
copy p "JECURSOS"
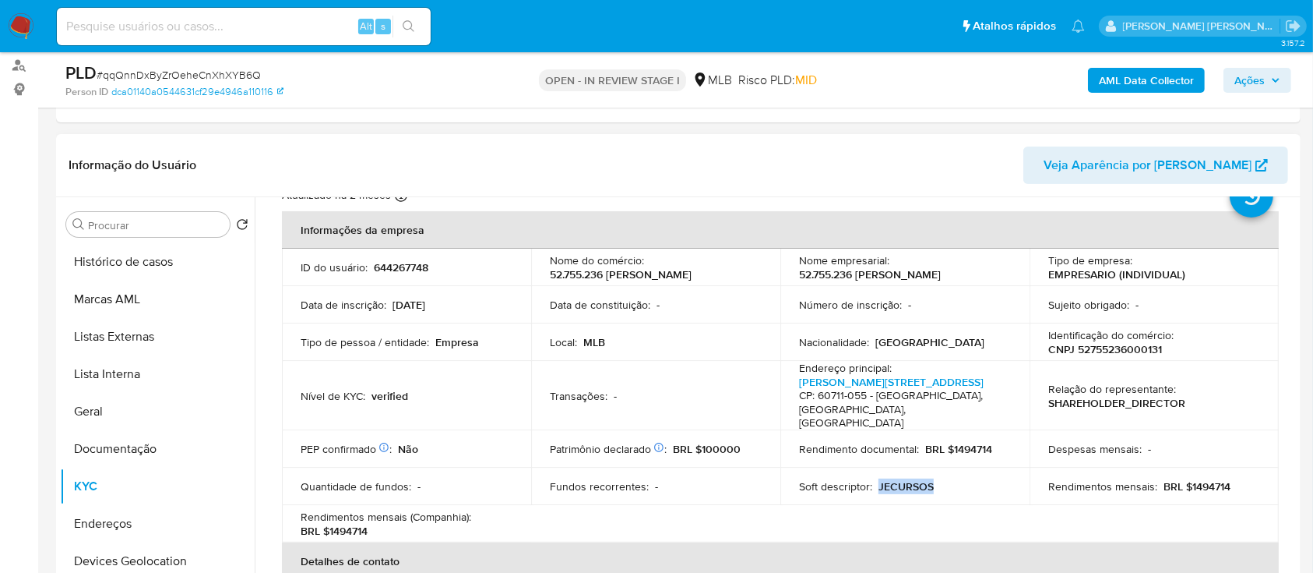
scroll to position [0, 0]
